Goal: Information Seeking & Learning: Understand process/instructions

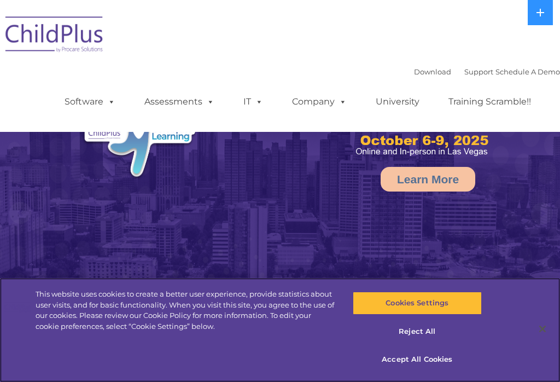
select select "MEDIUM"
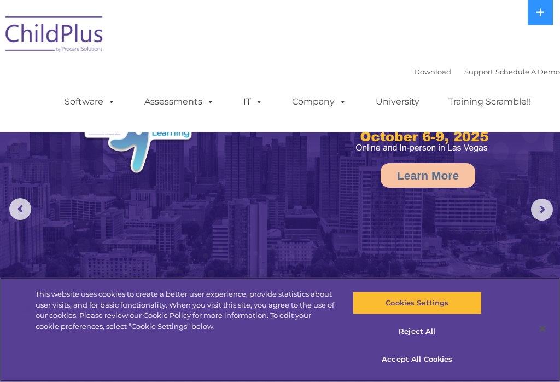
scroll to position [2, 0]
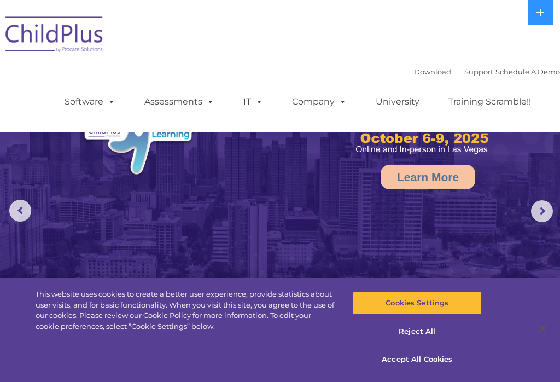
click at [536, 11] on button at bounding box center [540, 12] width 25 height 25
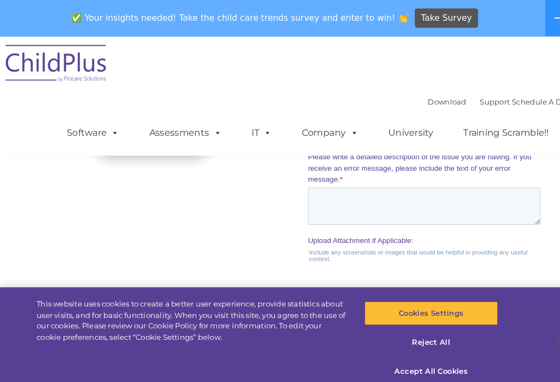
scroll to position [1176, 0]
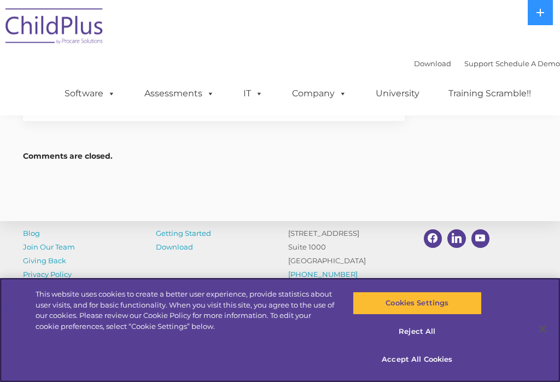
scroll to position [1720, 0]
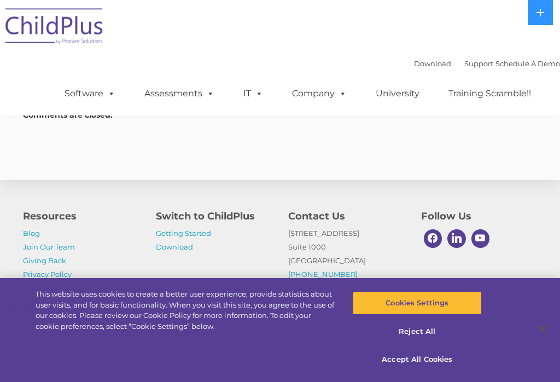
click at [201, 224] on h4 "Switch to ChildPlus" at bounding box center [214, 216] width 117 height 15
click at [190, 238] on link "Getting Started" at bounding box center [183, 233] width 55 height 9
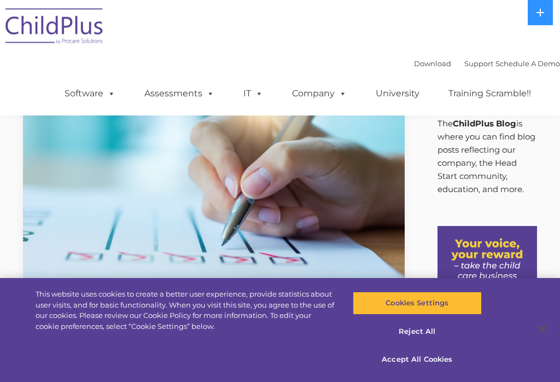
scroll to position [1737, 0]
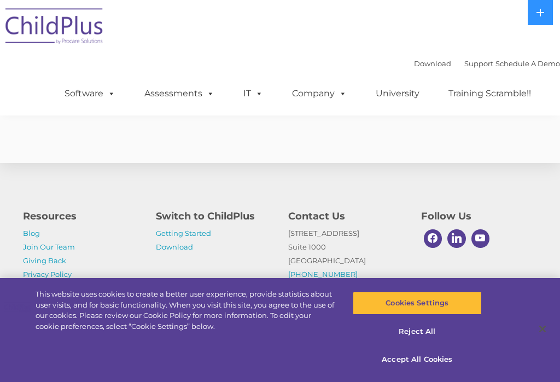
click at [256, 91] on span at bounding box center [257, 93] width 12 height 10
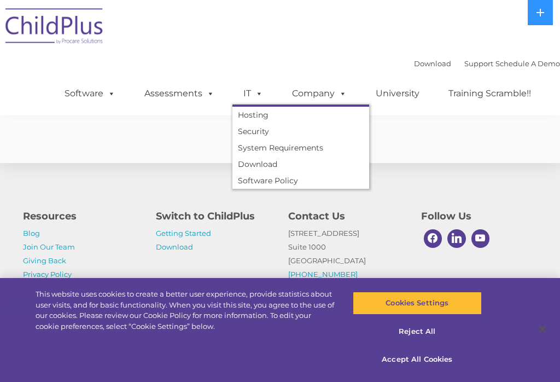
click at [264, 170] on link "Download" at bounding box center [301, 164] width 137 height 16
